Goal: Check status: Check status

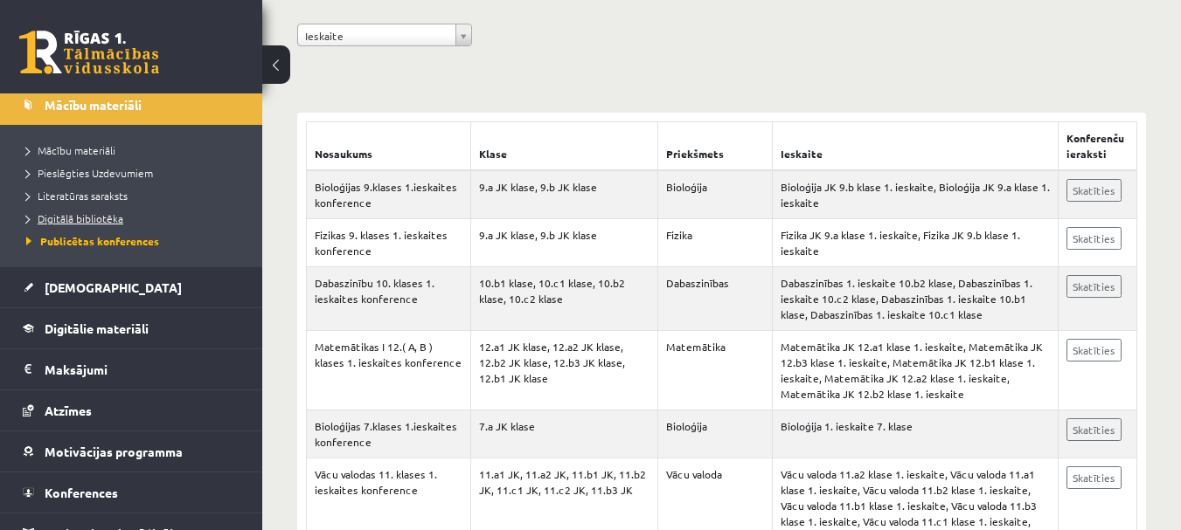
scroll to position [197, 0]
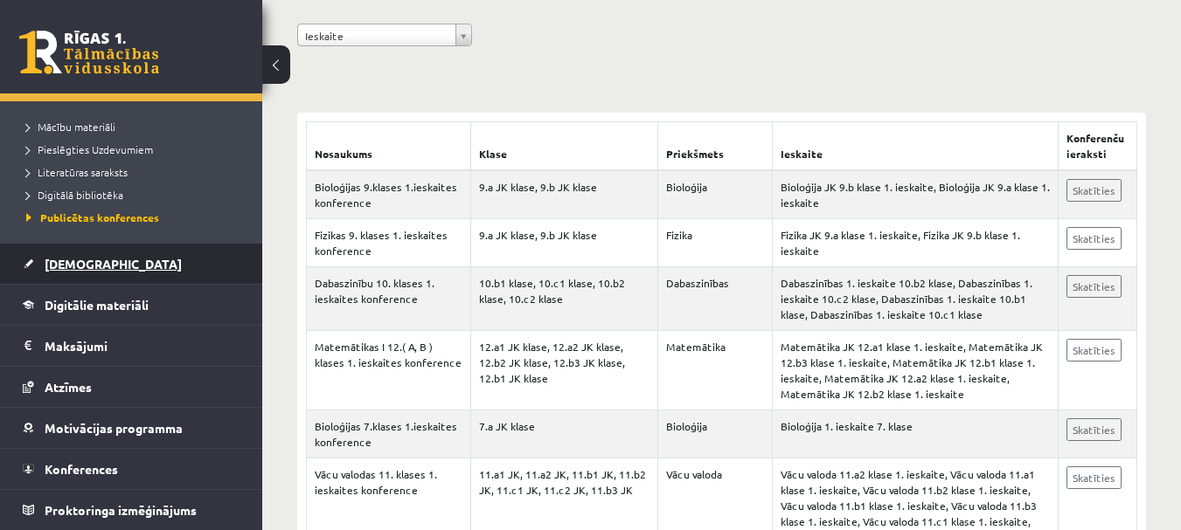
click at [77, 257] on span "[DEMOGRAPHIC_DATA]" at bounding box center [113, 264] width 137 height 16
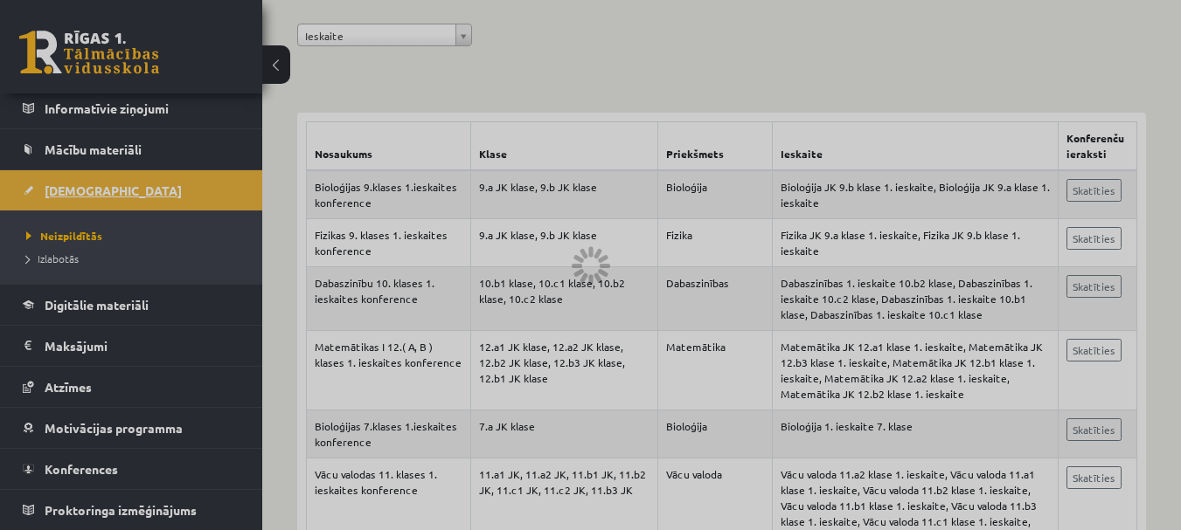
scroll to position [128, 0]
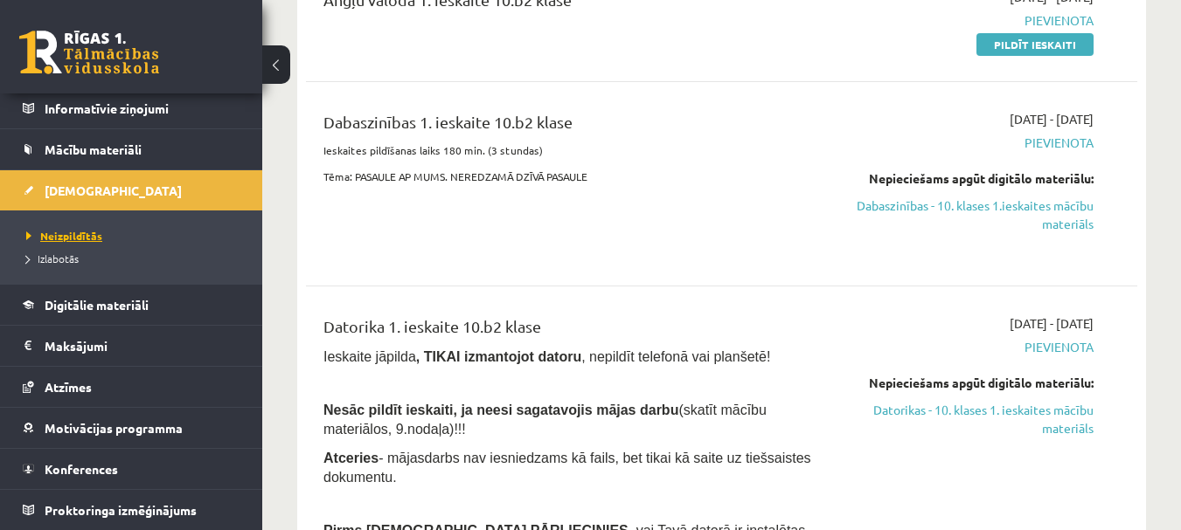
click at [91, 236] on span "Neizpildītās" at bounding box center [64, 236] width 76 height 14
click at [49, 255] on span "Izlabotās" at bounding box center [52, 259] width 52 height 14
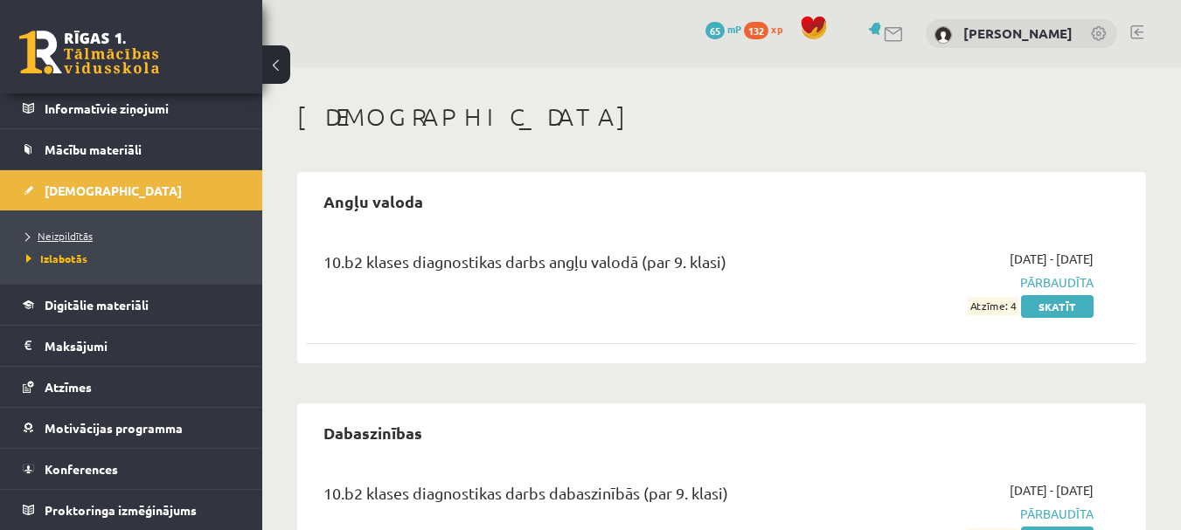
click at [80, 233] on span "Neizpildītās" at bounding box center [59, 236] width 66 height 14
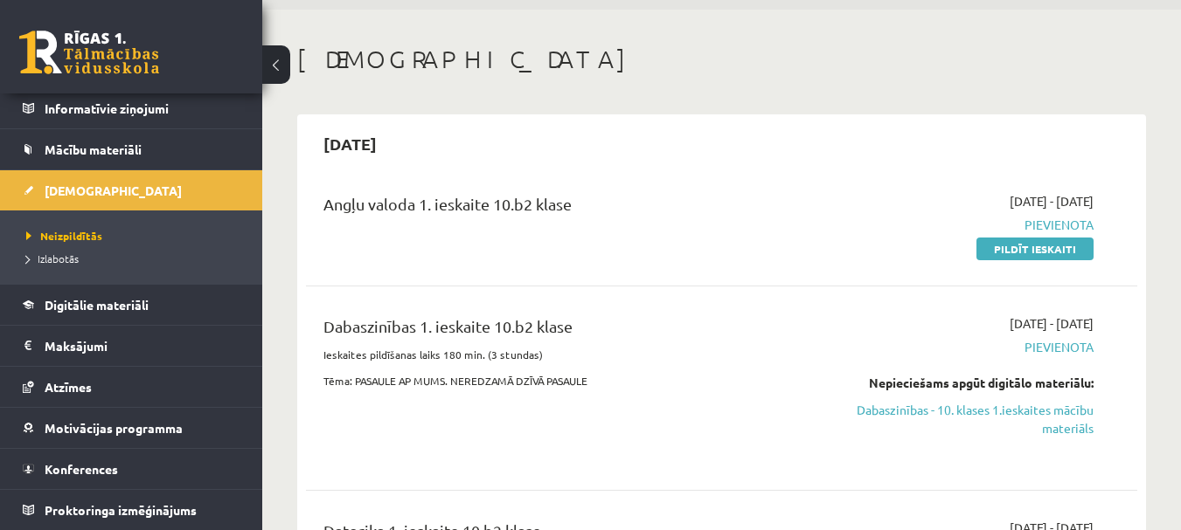
scroll to position [87, 0]
